Goal: Information Seeking & Learning: Learn about a topic

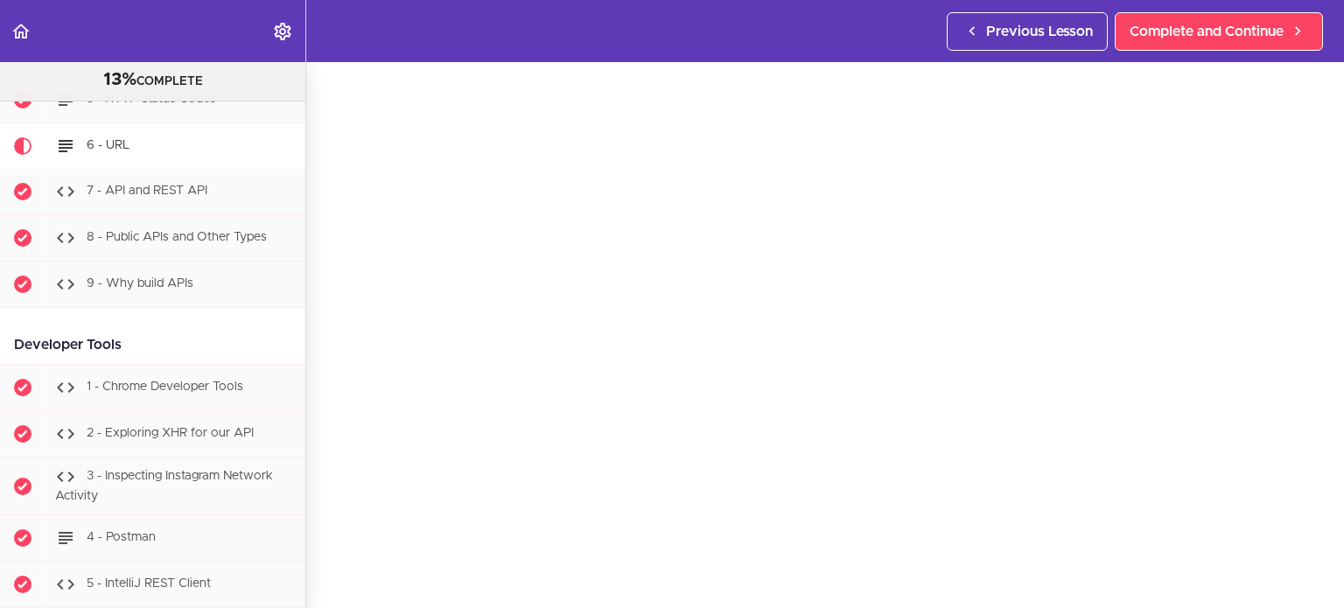
scroll to position [101, 0]
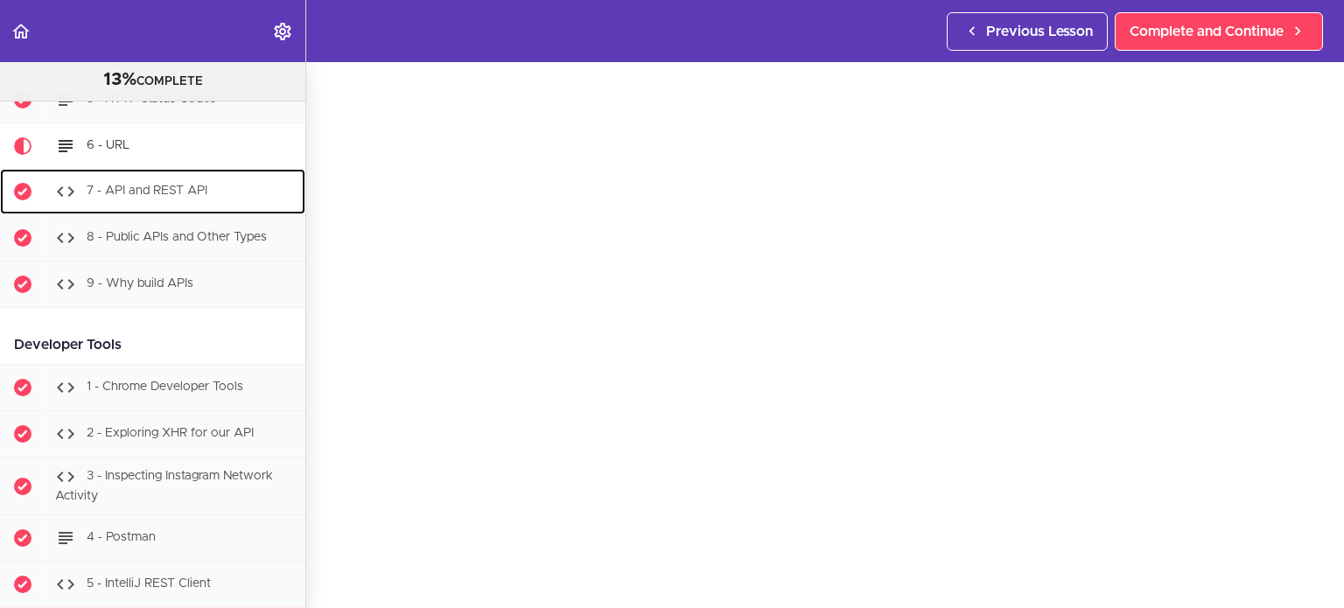
click at [180, 184] on div "7 - API and REST API" at bounding box center [176, 191] width 260 height 39
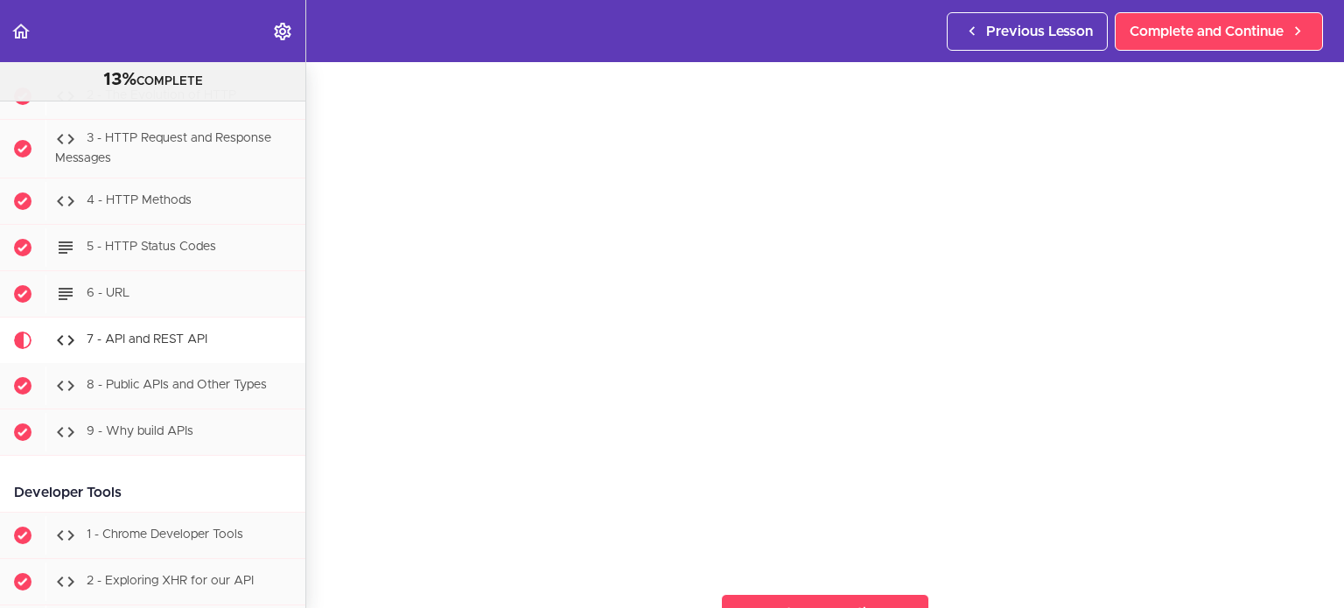
scroll to position [1882, 0]
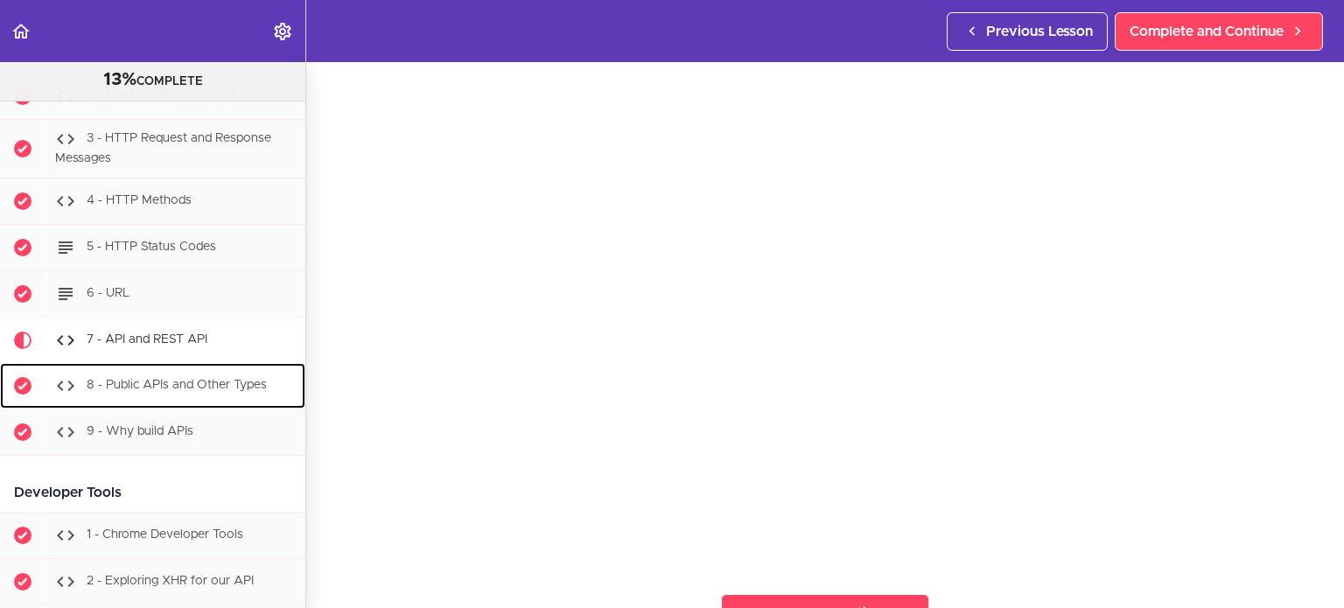
click at [142, 391] on span "8 - Public APIs and Other Types" at bounding box center [177, 385] width 180 height 12
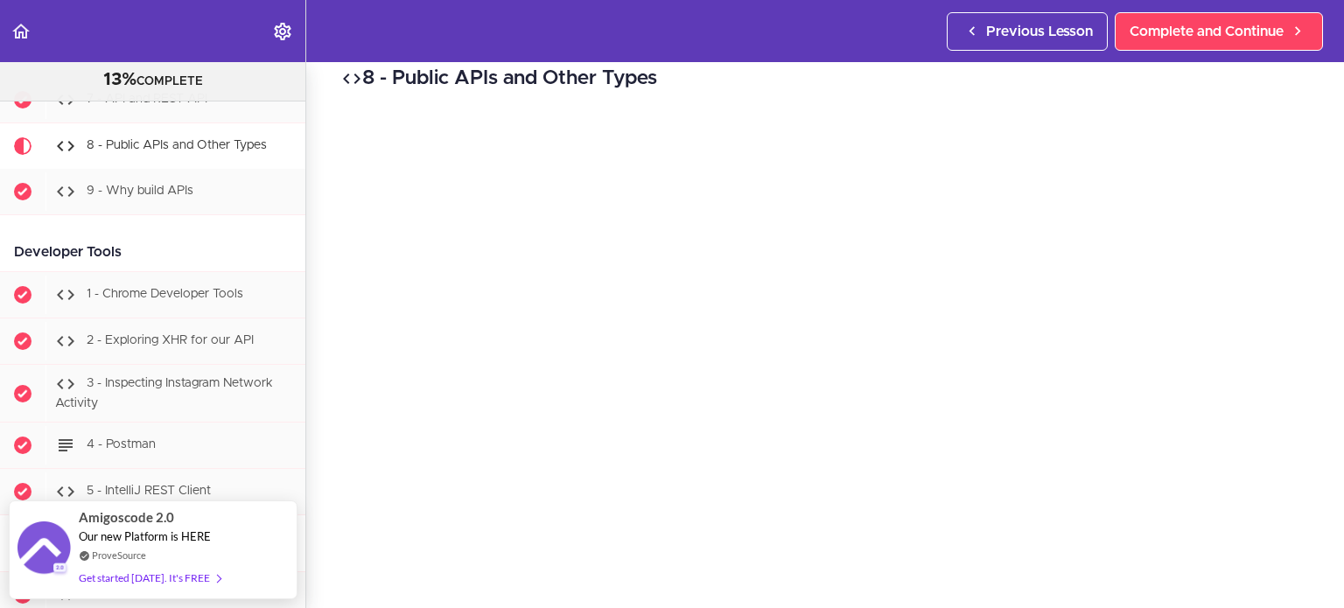
scroll to position [136, 0]
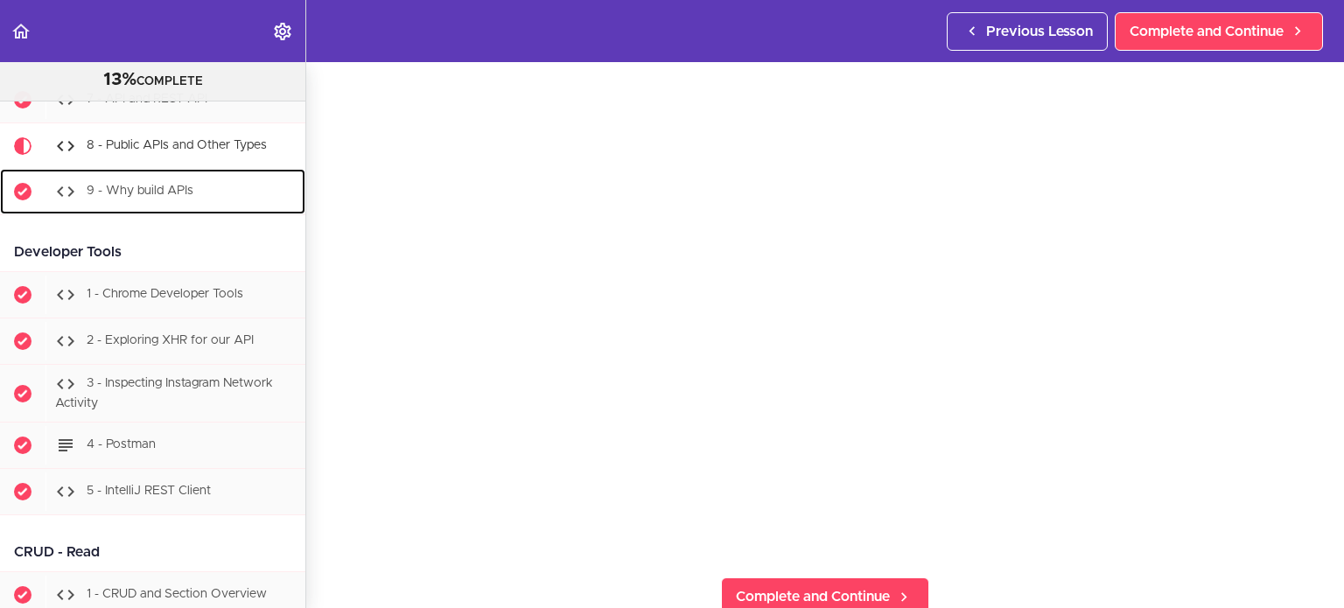
click at [162, 203] on div "9 - Why build APIs" at bounding box center [176, 191] width 260 height 39
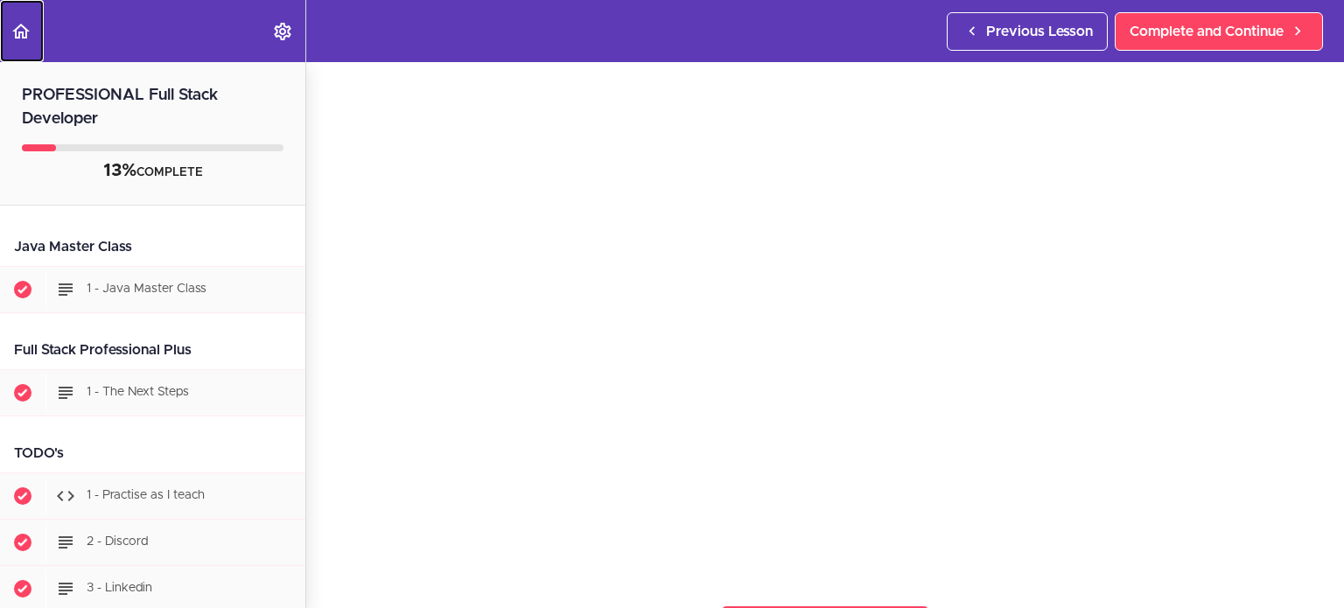
click at [30, 23] on icon "Back to course curriculum" at bounding box center [21, 31] width 21 height 21
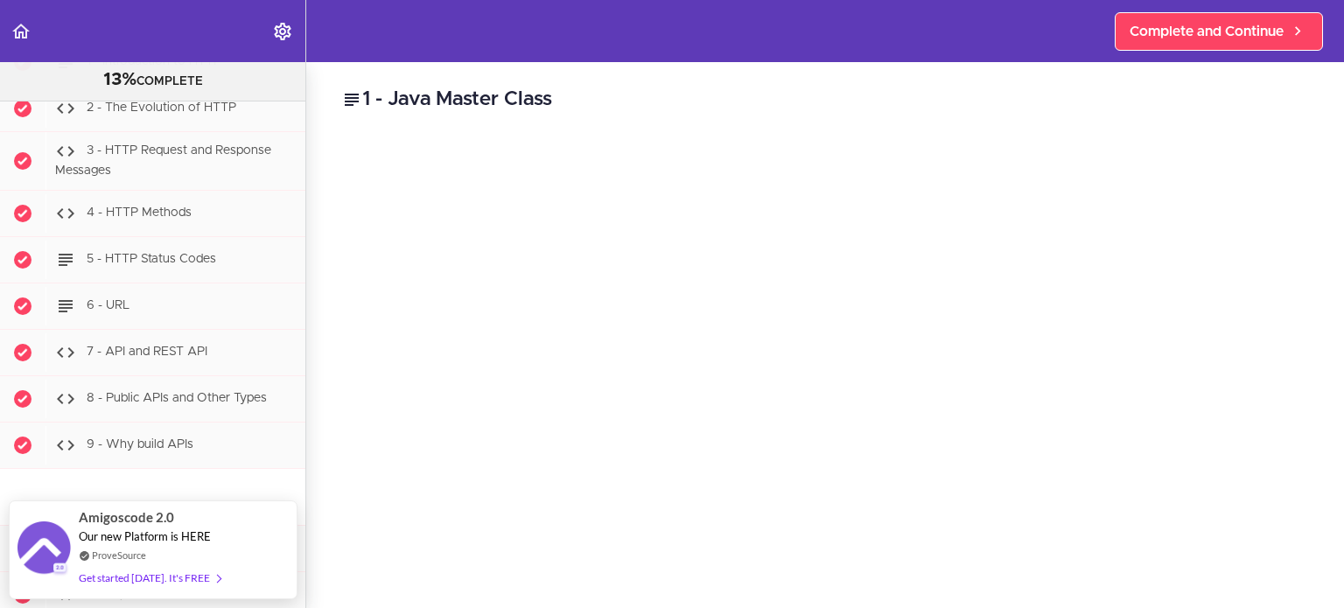
scroll to position [1874, 0]
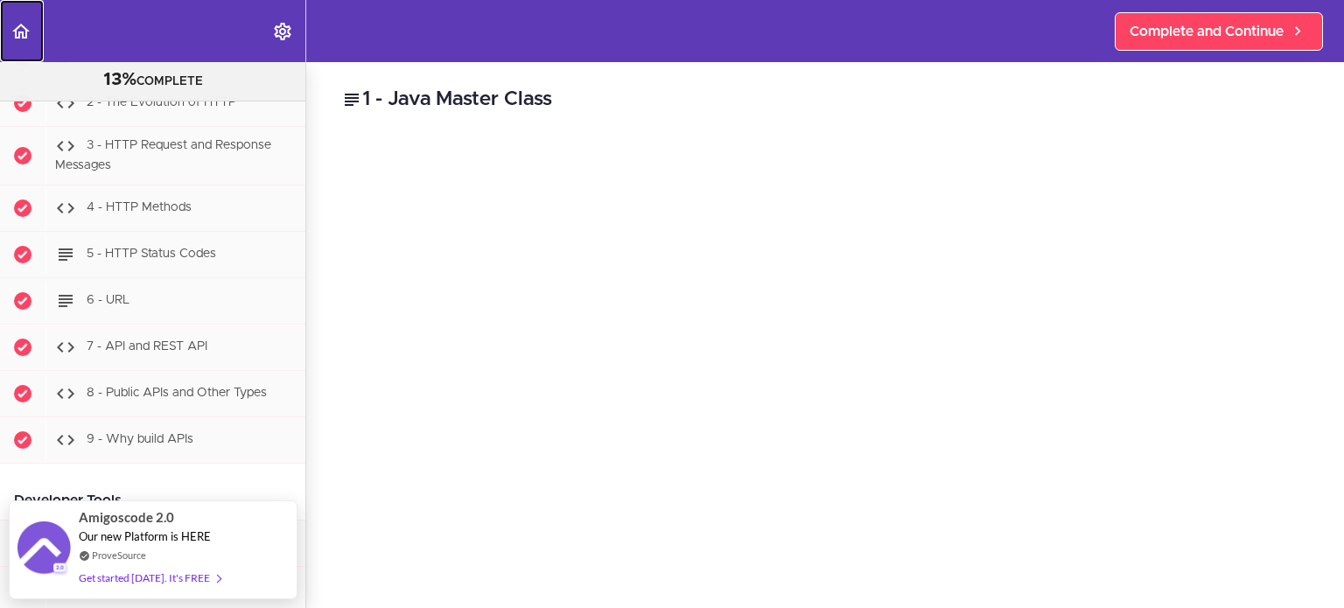
click at [22, 23] on icon "Back to course curriculum" at bounding box center [21, 31] width 21 height 21
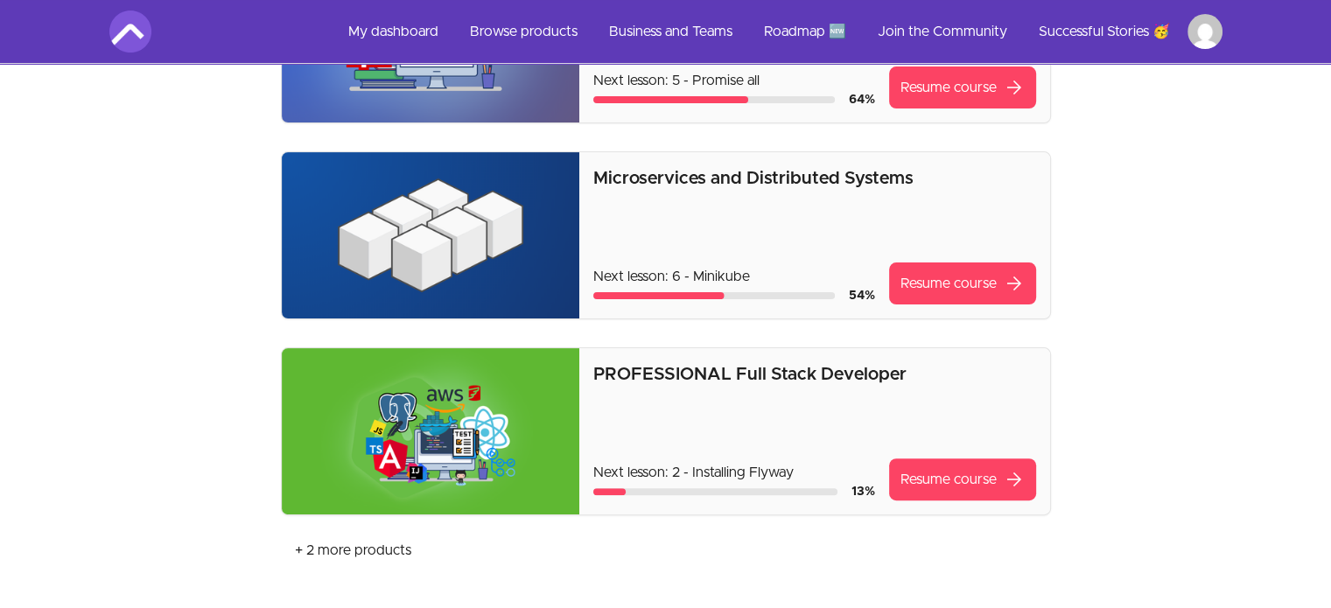
scroll to position [532, 0]
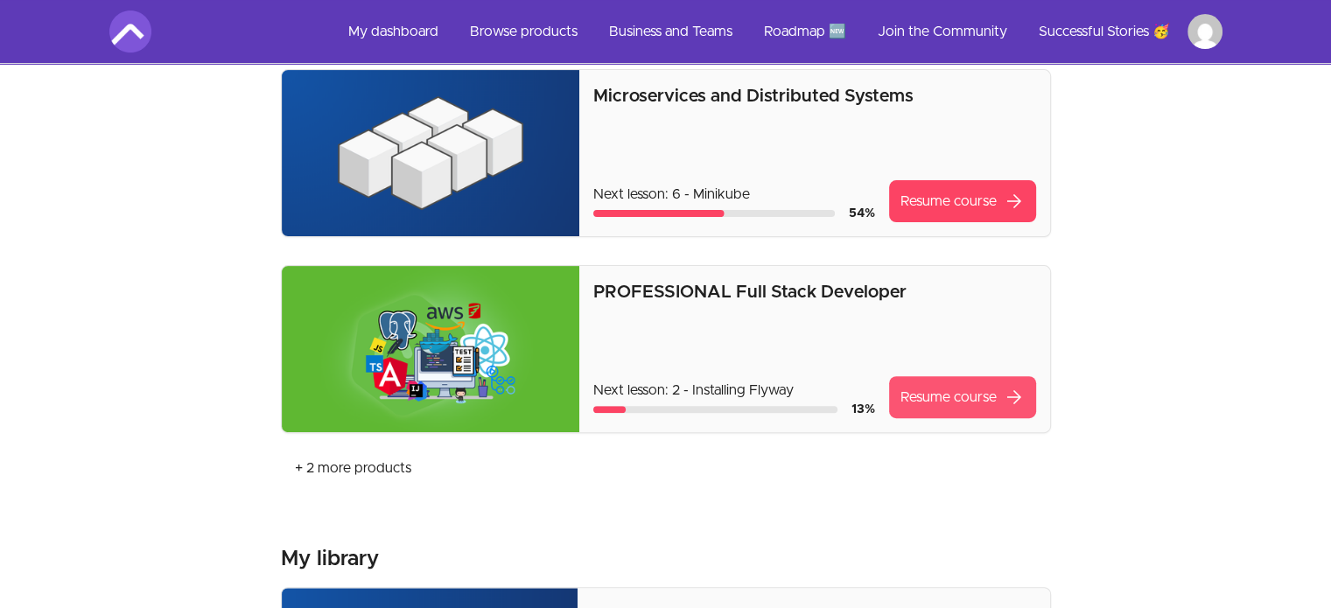
click at [928, 393] on link "Resume course arrow_forward" at bounding box center [962, 397] width 147 height 42
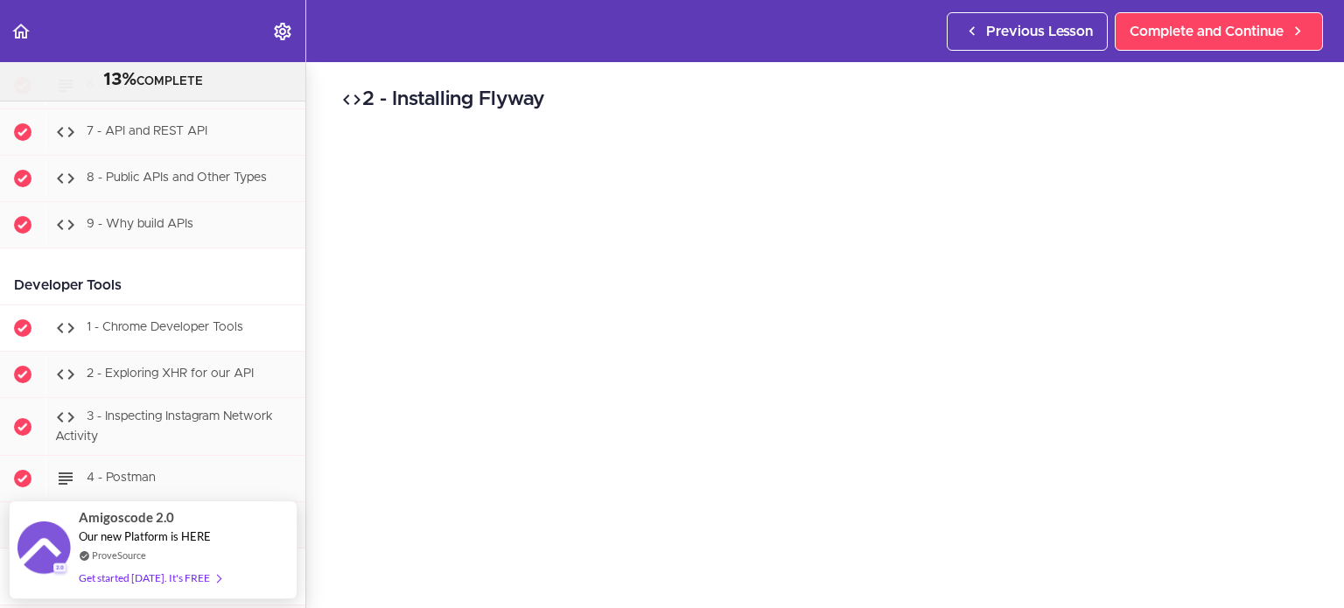
scroll to position [2087, 0]
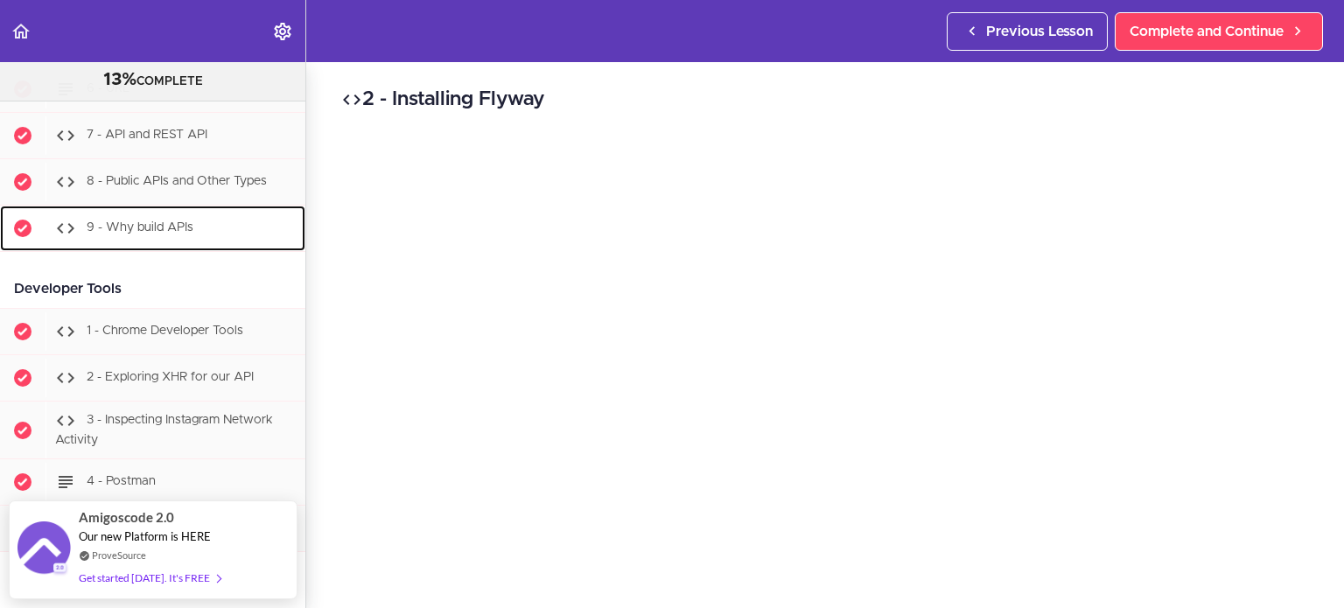
click at [155, 233] on span "9 - Why build APIs" at bounding box center [140, 227] width 107 height 12
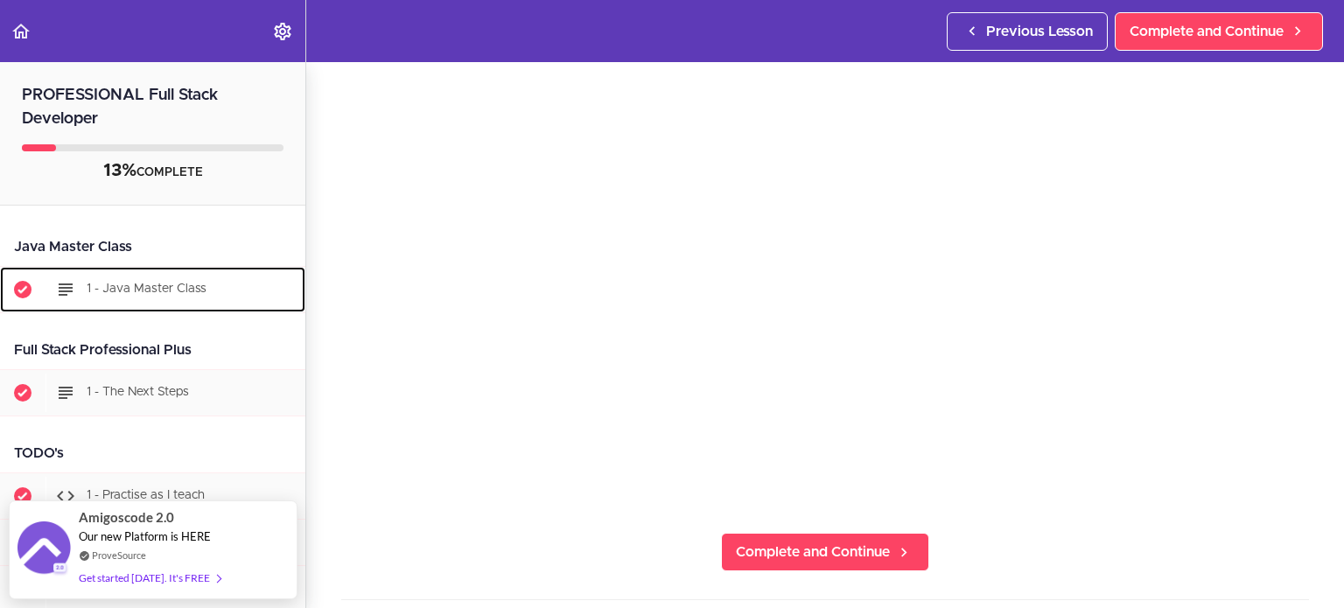
click at [158, 286] on span "1 - Java Master Class" at bounding box center [147, 289] width 120 height 12
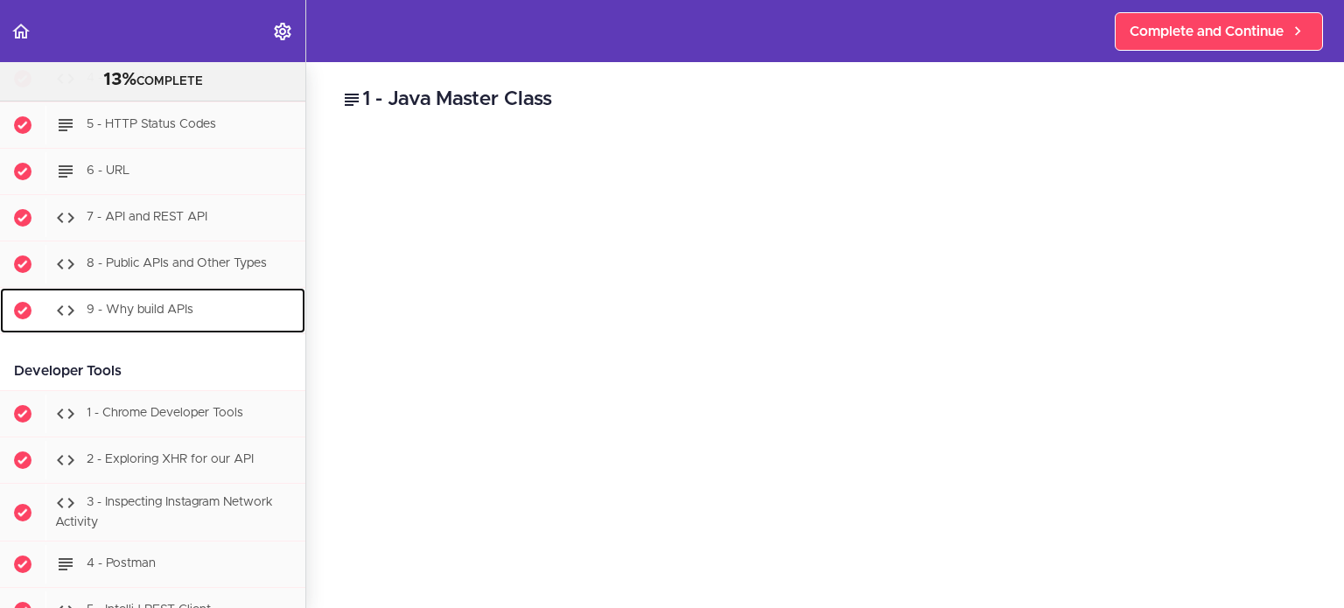
click at [133, 313] on span "9 - Why build APIs" at bounding box center [140, 310] width 107 height 12
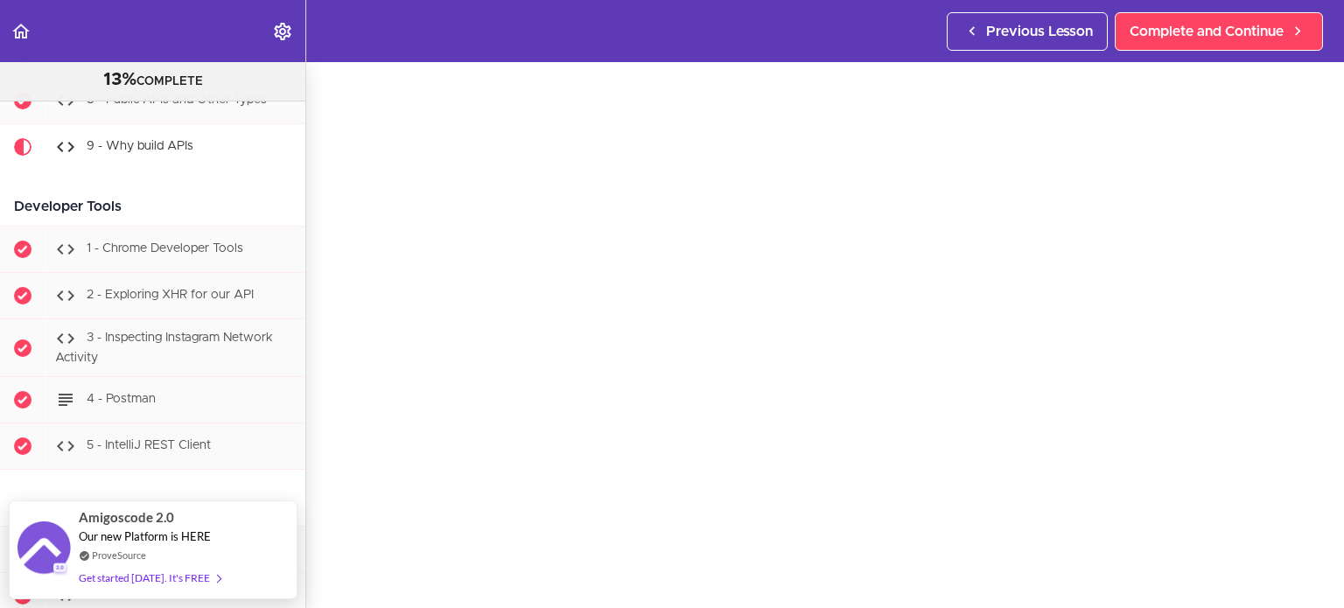
scroll to position [112, 0]
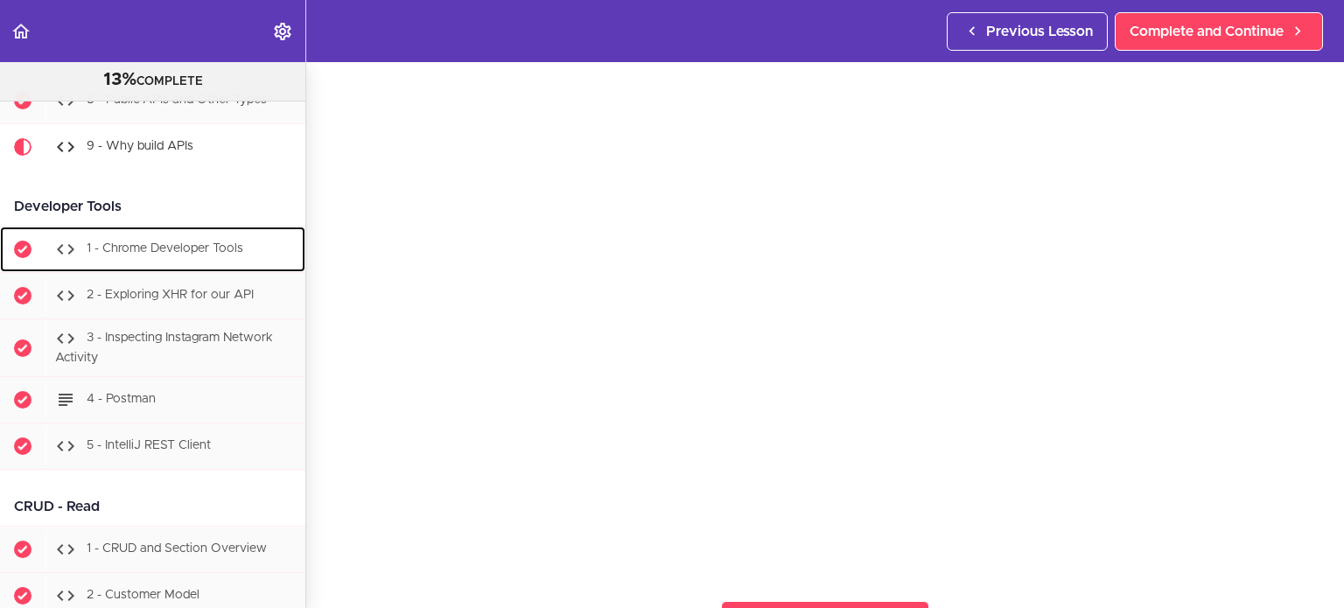
click at [151, 249] on span "1 - Chrome Developer Tools" at bounding box center [165, 248] width 157 height 12
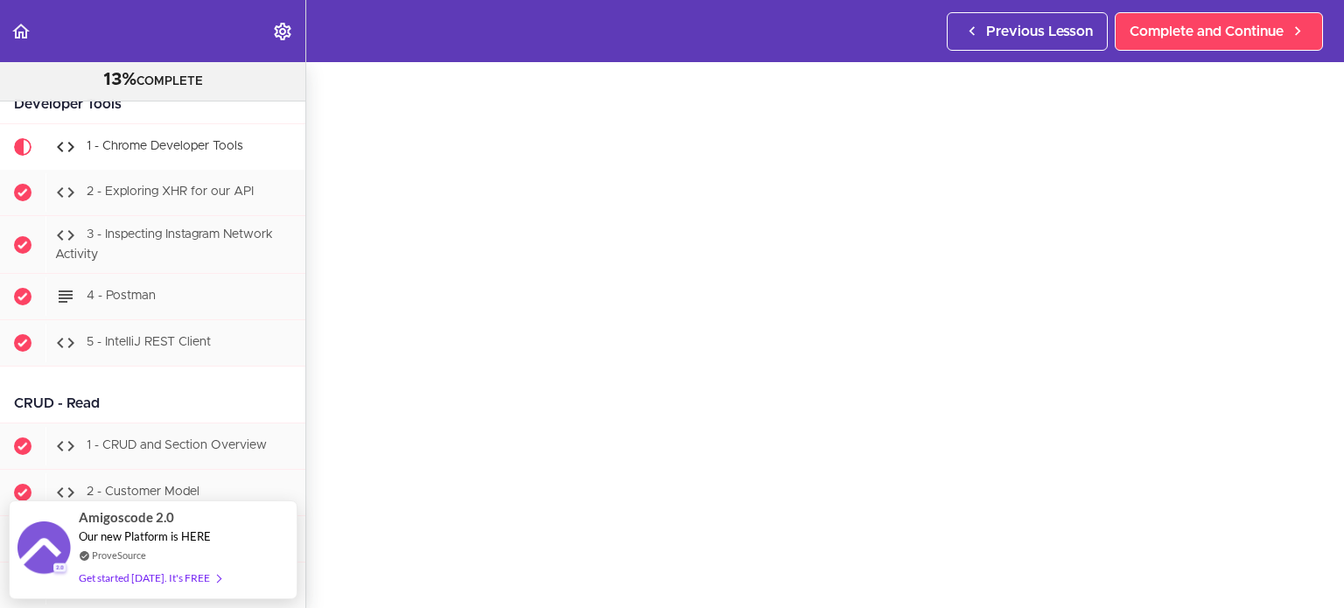
scroll to position [79, 0]
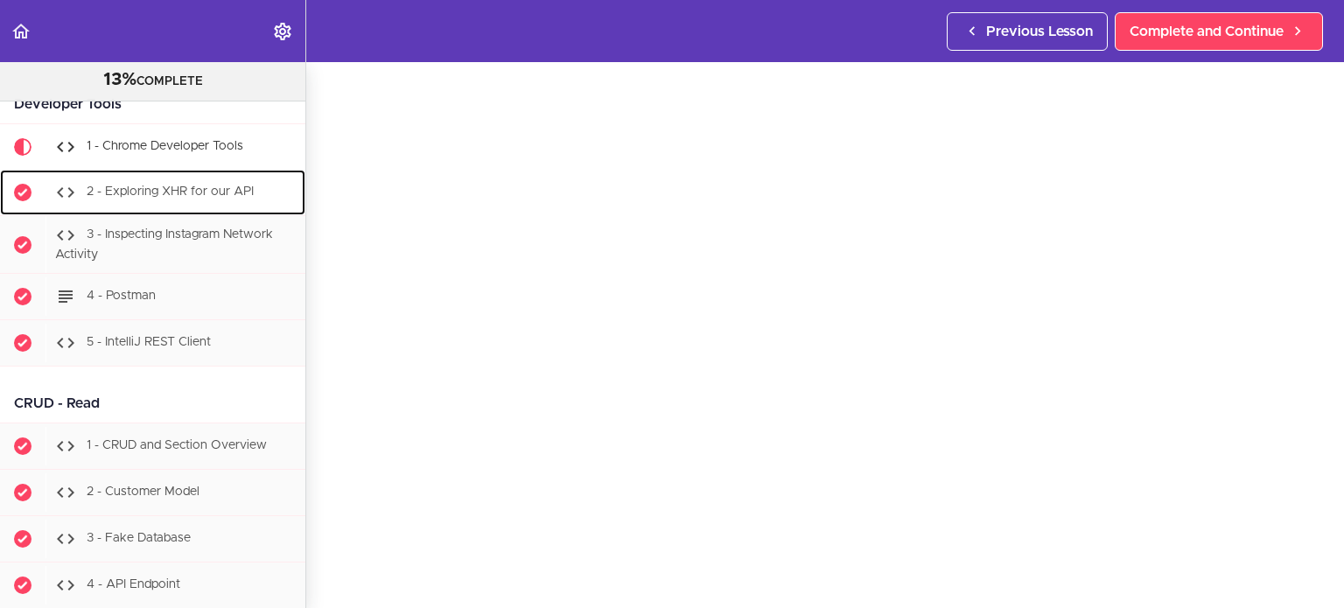
click at [244, 187] on div "2 - Exploring XHR for our API" at bounding box center [176, 192] width 260 height 39
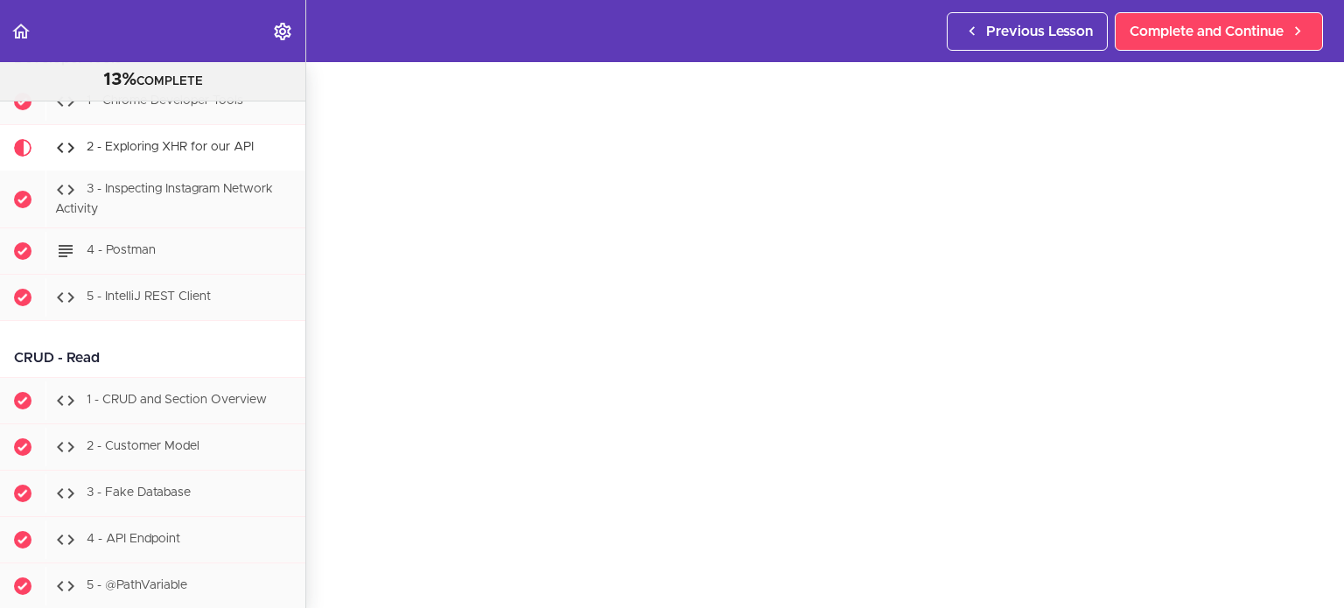
scroll to position [80, 0]
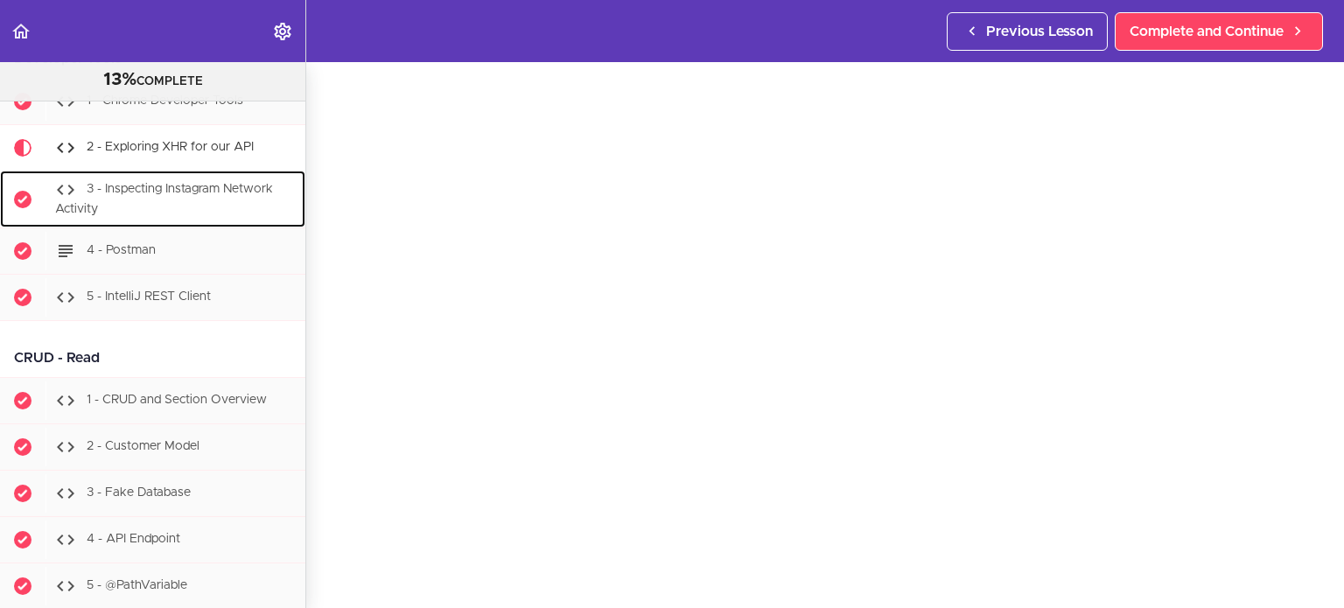
click at [213, 200] on div "3 - Inspecting Instagram Network Activity" at bounding box center [176, 200] width 260 height 58
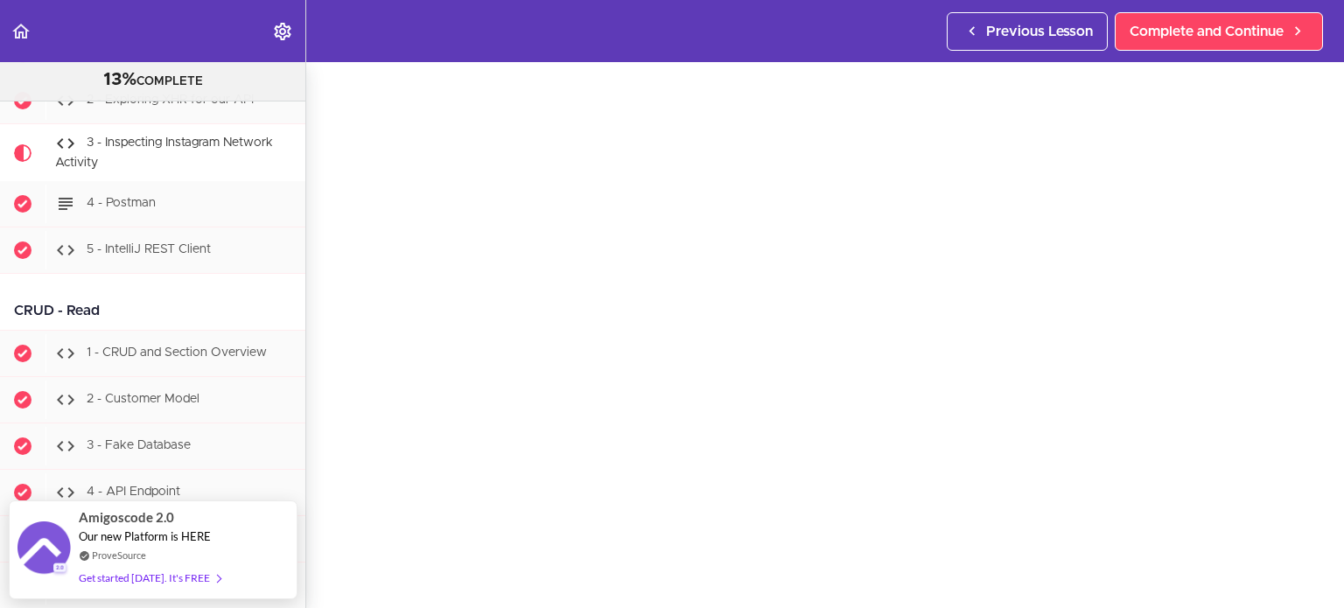
scroll to position [93, 0]
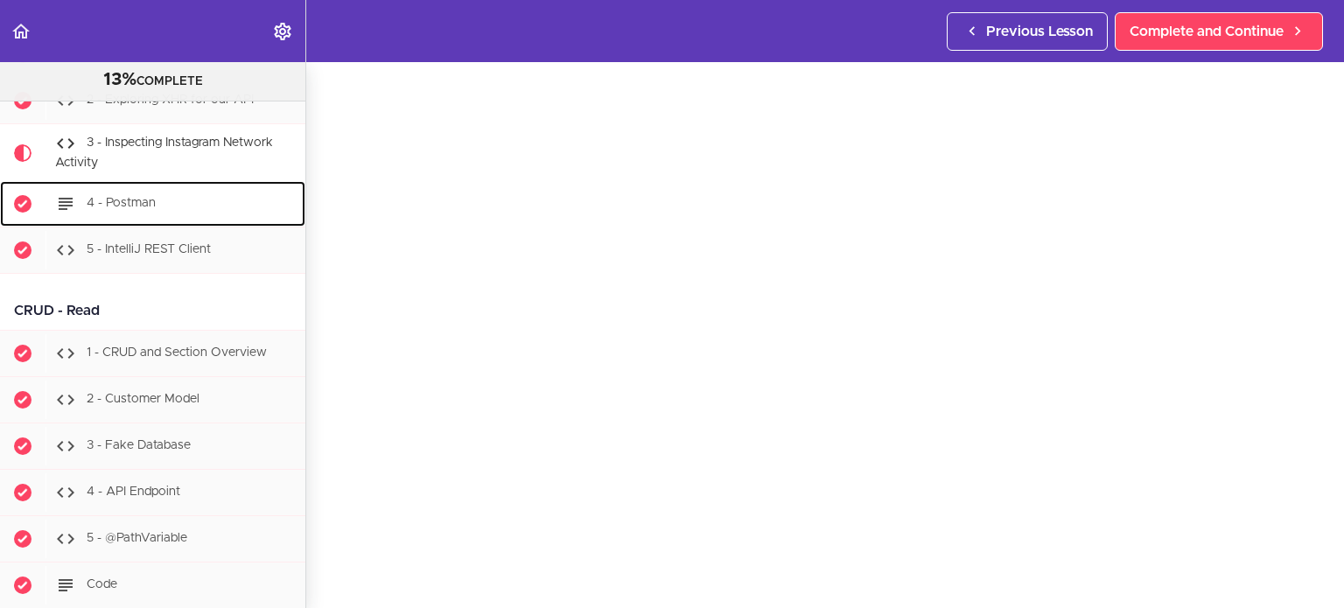
click at [113, 209] on span "4 - Postman" at bounding box center [121, 204] width 69 height 12
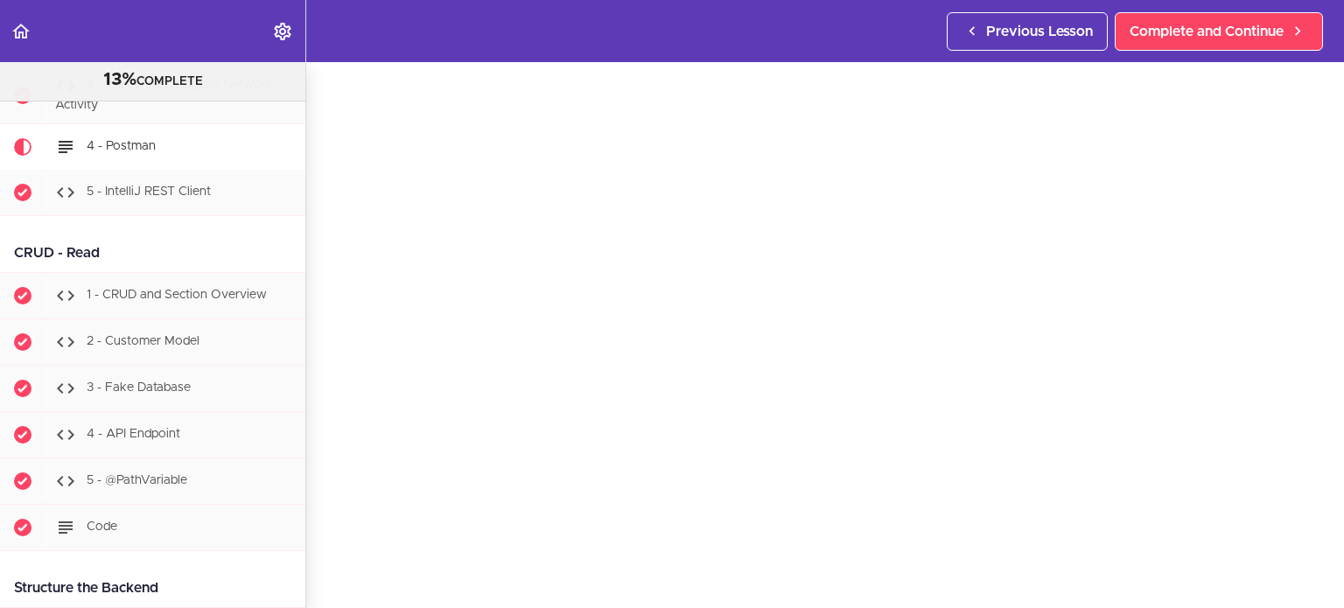
scroll to position [46, 0]
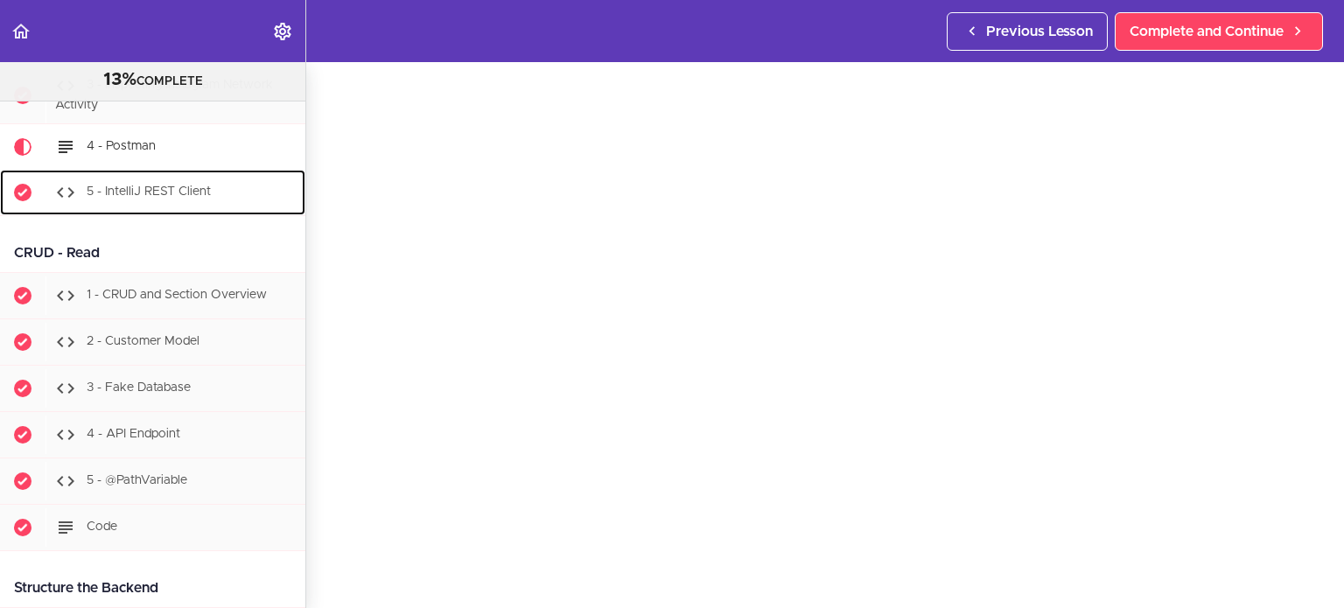
click at [142, 202] on div "5 - IntelliJ REST Client" at bounding box center [176, 192] width 260 height 39
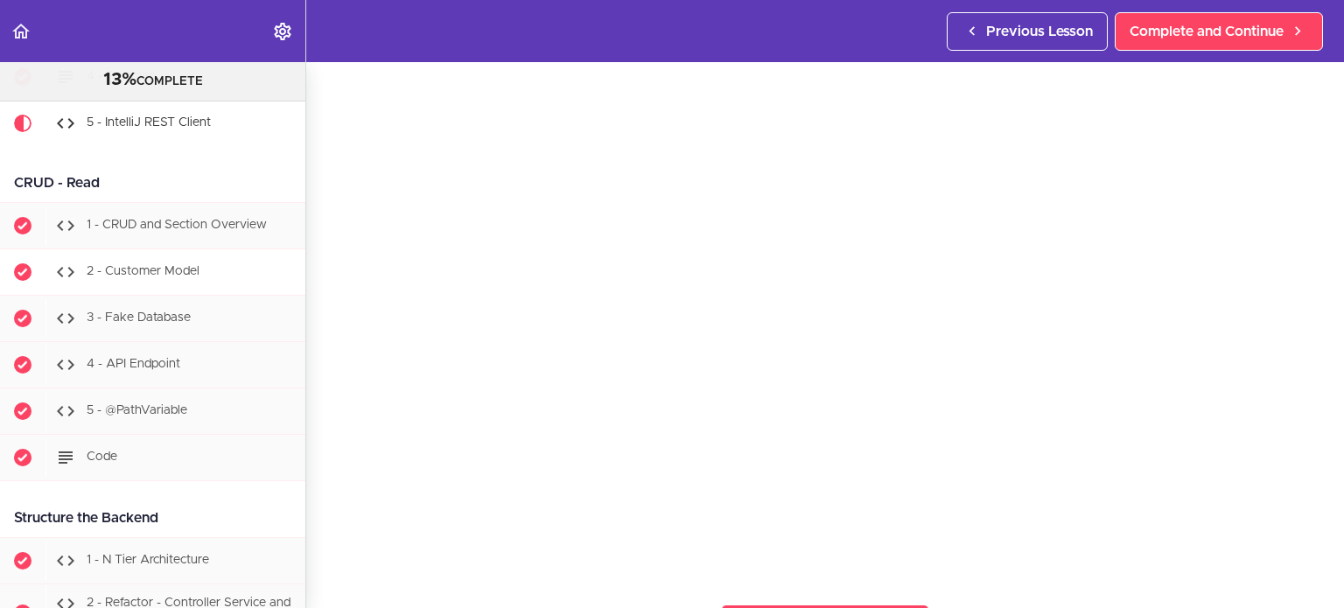
scroll to position [2492, 0]
click at [209, 220] on span "1 - CRUD and Section Overview" at bounding box center [177, 226] width 180 height 12
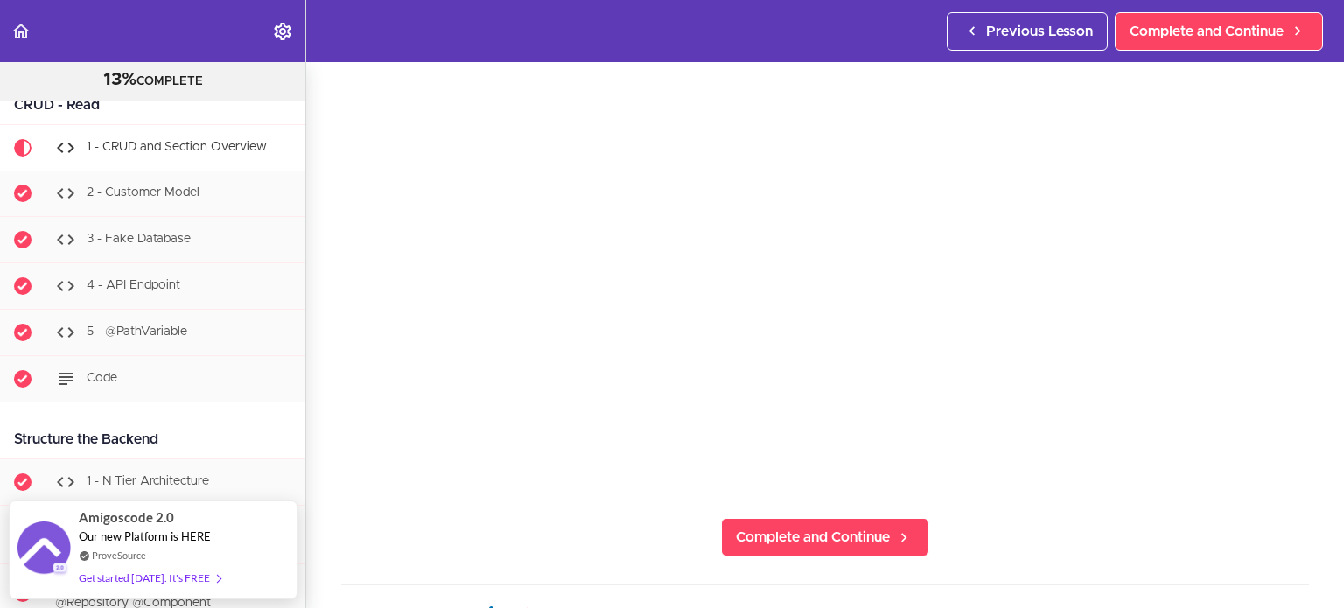
scroll to position [195, 0]
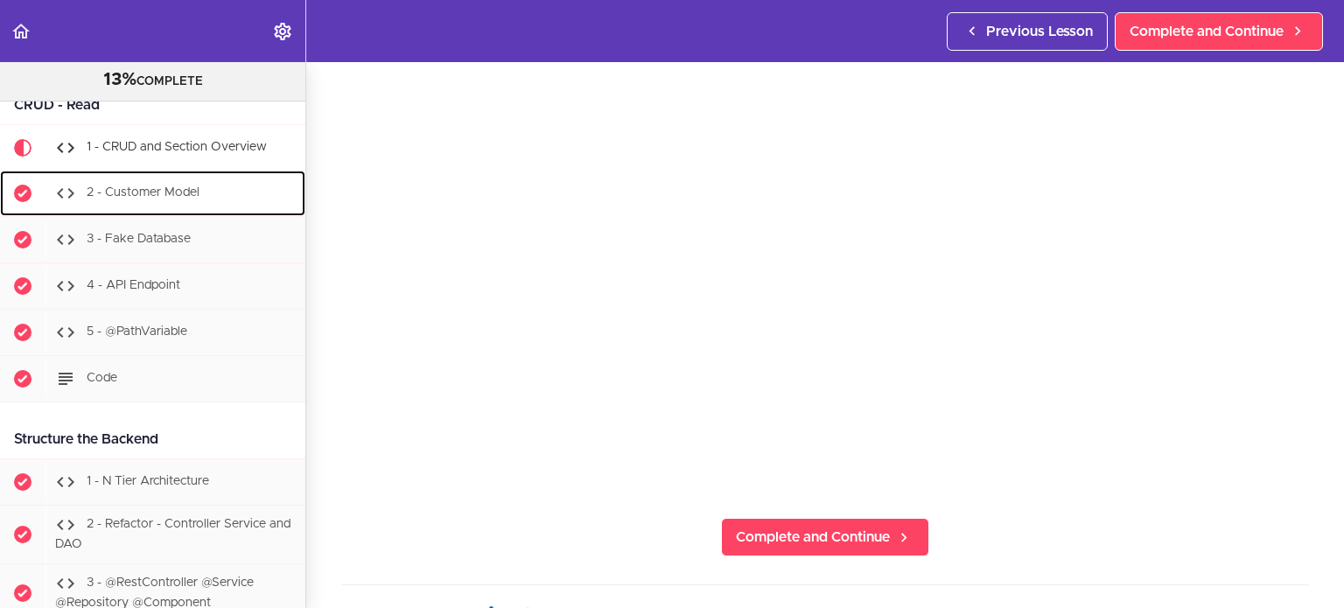
click at [179, 183] on div "2 - Customer Model" at bounding box center [176, 193] width 260 height 39
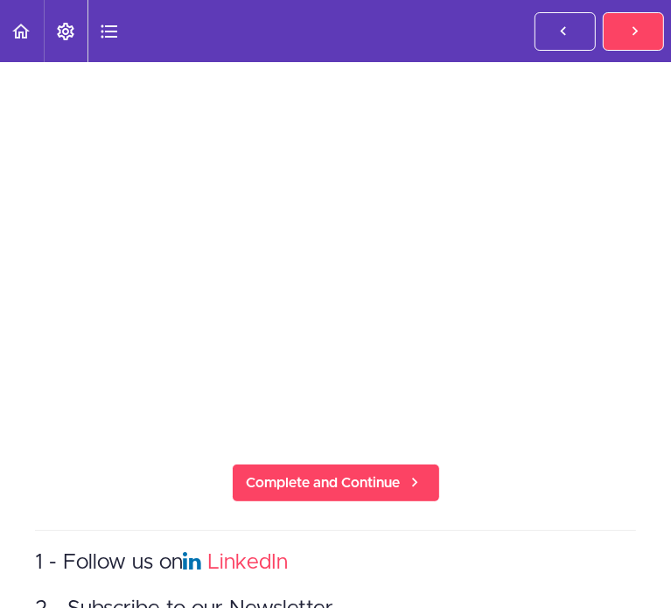
scroll to position [35, 95]
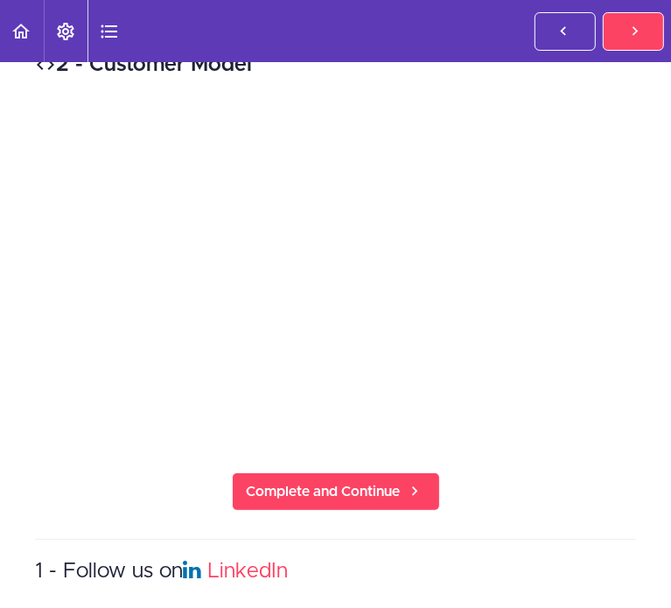
click at [189, 187] on div "2 - Customer Model Complete and Continue 1 - Follow us on LinkedIn 2 - Subscrib…" at bounding box center [335, 492] width 671 height 931
click at [0, 0] on div "3 - Fake Database" at bounding box center [0, 0] width 0 height 0
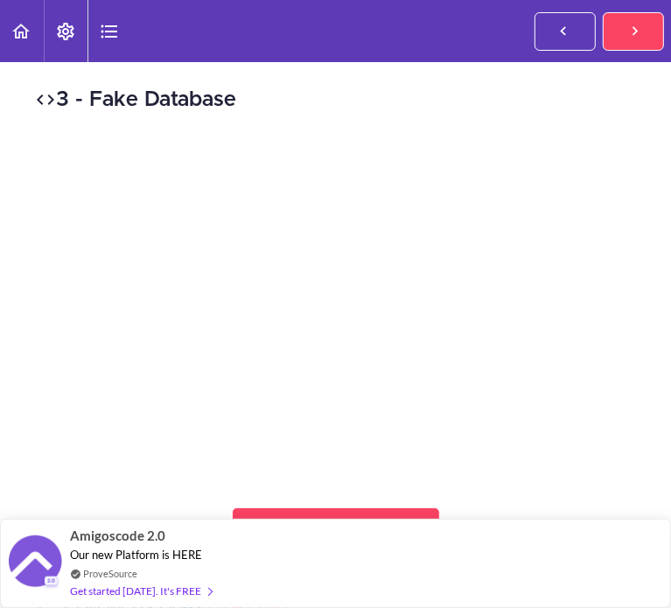
scroll to position [0, 94]
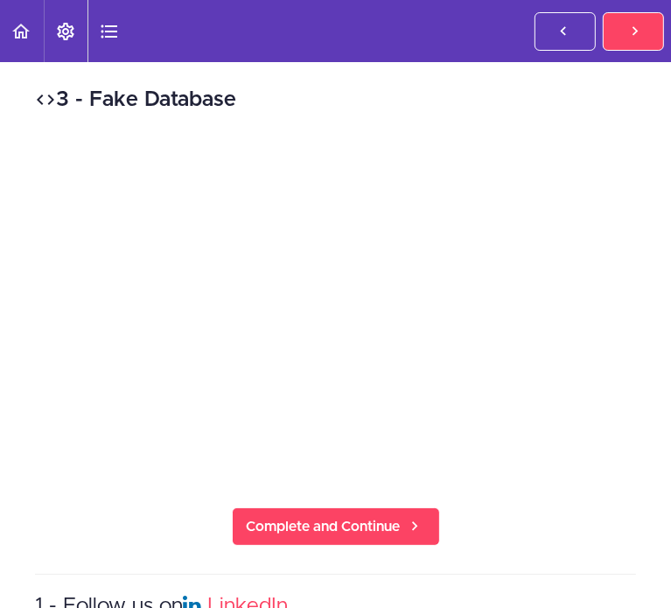
click at [174, 270] on div "3 - Fake Database Complete and Continue 1 - Follow us on LinkedIn 2 - Subscribe…" at bounding box center [335, 527] width 671 height 931
click at [0, 0] on div "4 - API Endpoint" at bounding box center [0, 0] width 0 height 0
click at [0, 0] on span "5 - @PathVariable" at bounding box center [0, 0] width 0 height 0
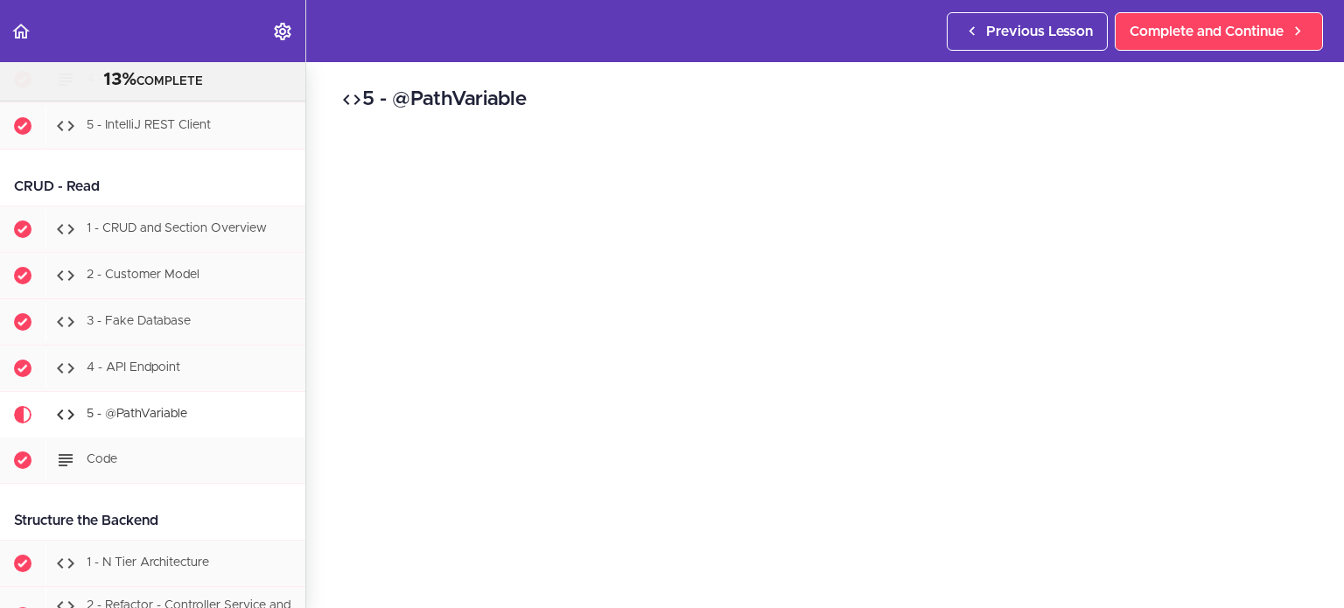
scroll to position [2730, 0]
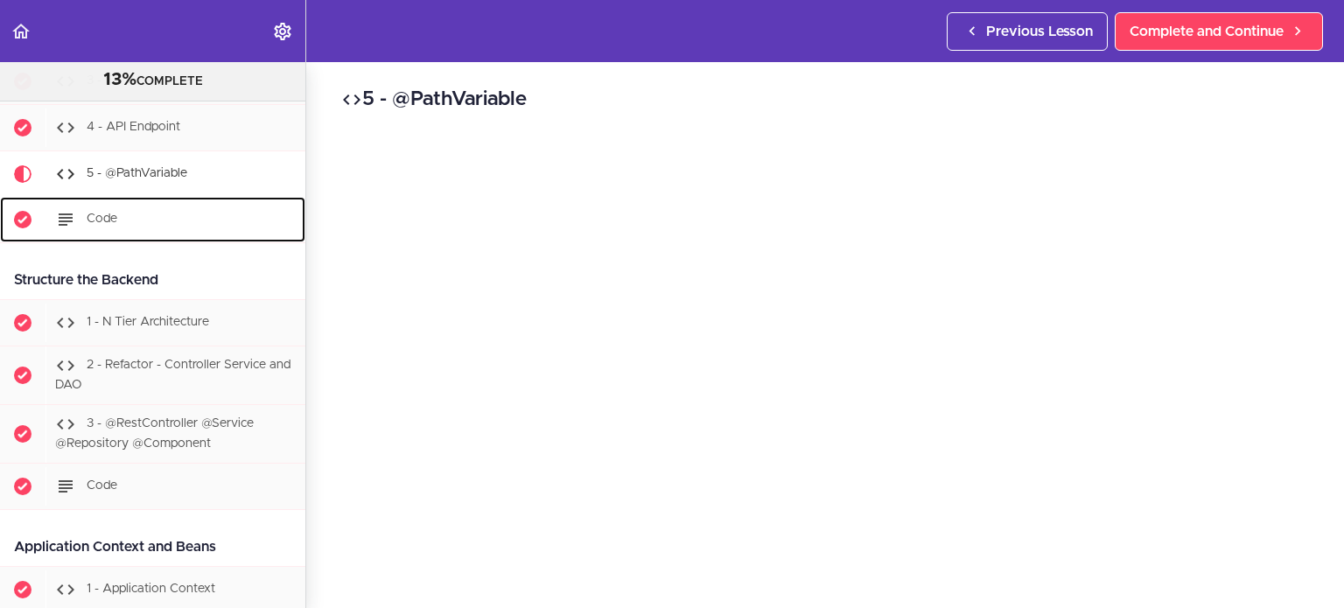
click at [150, 229] on div "Code" at bounding box center [176, 219] width 260 height 39
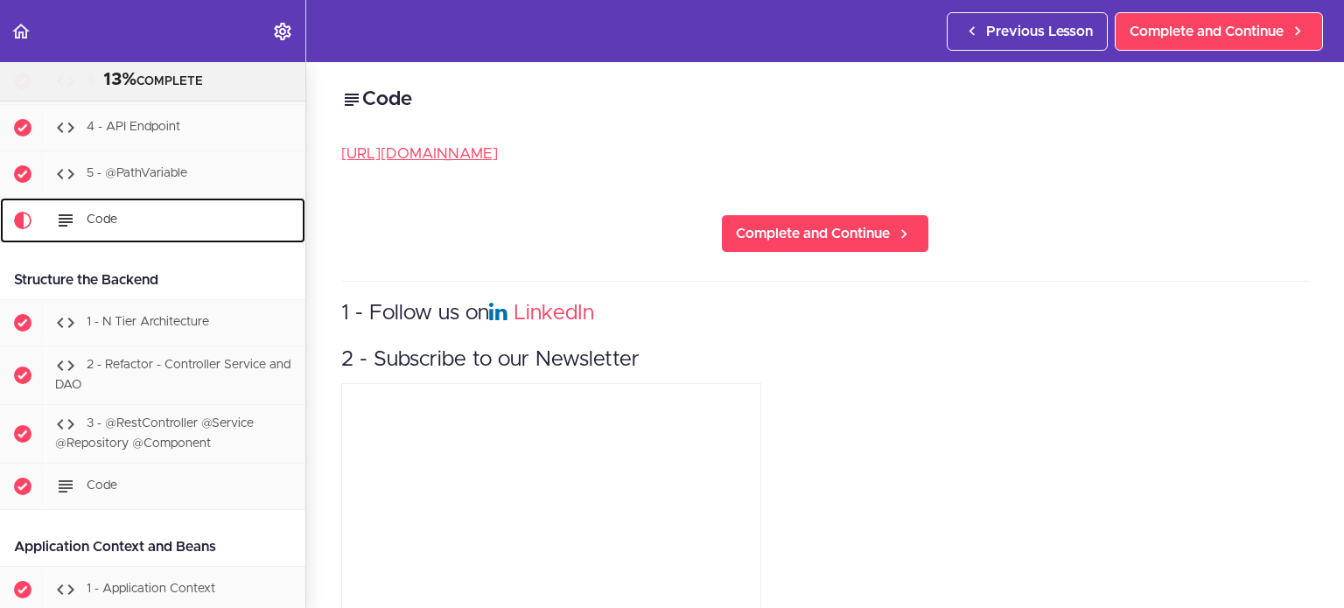
scroll to position [2802, 0]
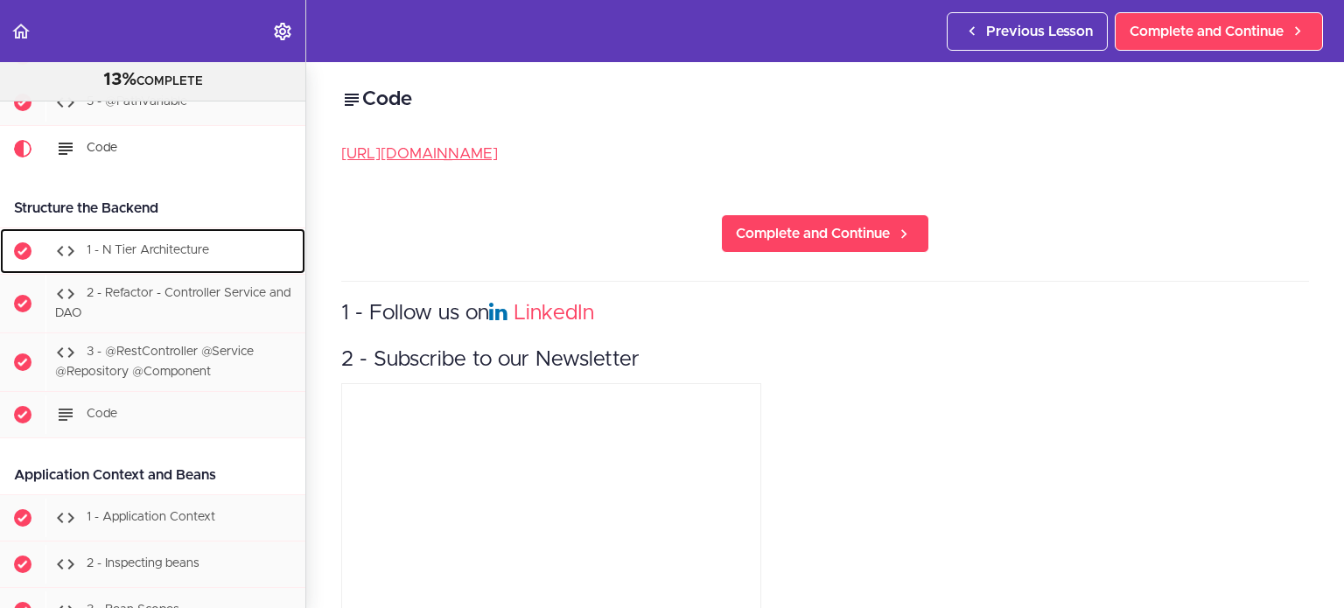
click at [147, 240] on div "1 - N Tier Architecture" at bounding box center [176, 251] width 260 height 39
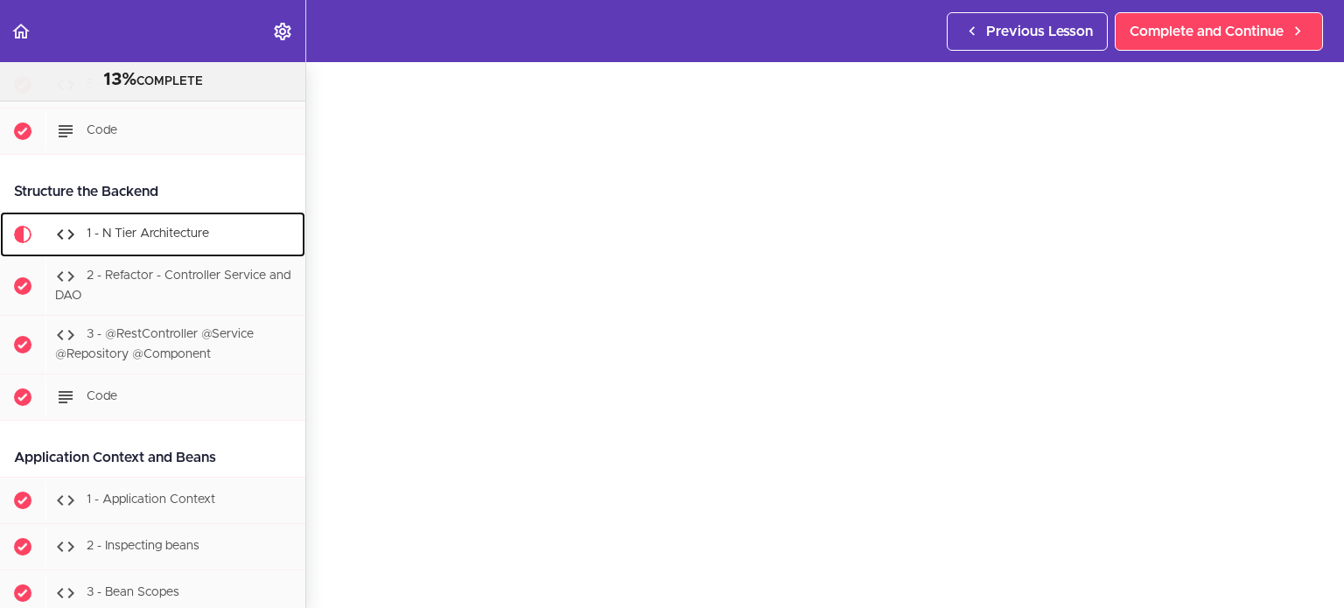
scroll to position [91, 0]
